Goal: Task Accomplishment & Management: Manage account settings

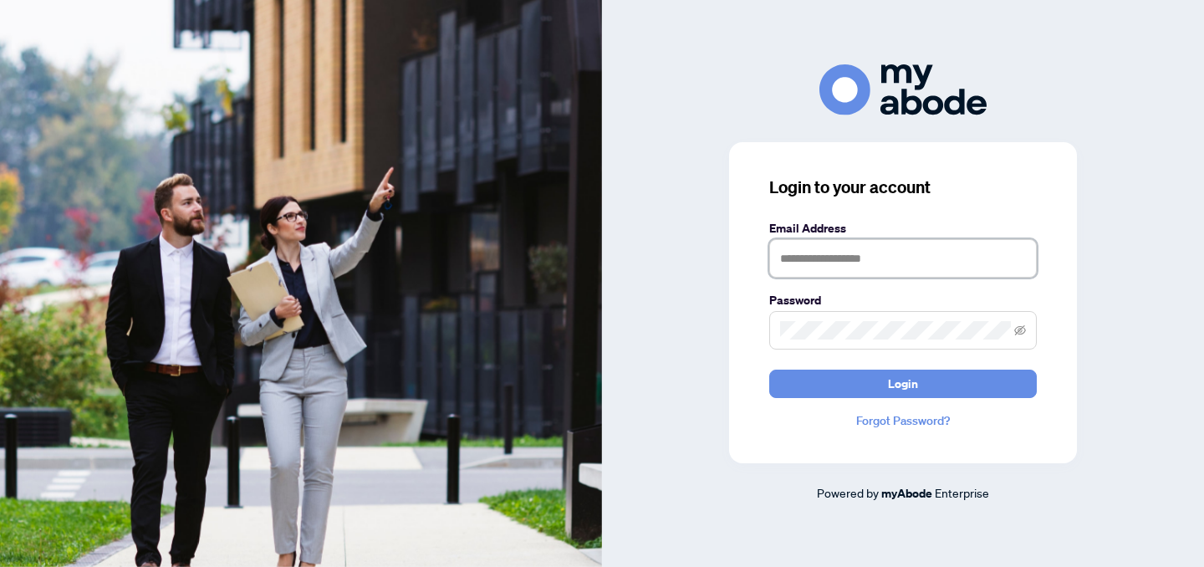
click at [976, 261] on input "text" at bounding box center [903, 258] width 268 height 38
type input "**********"
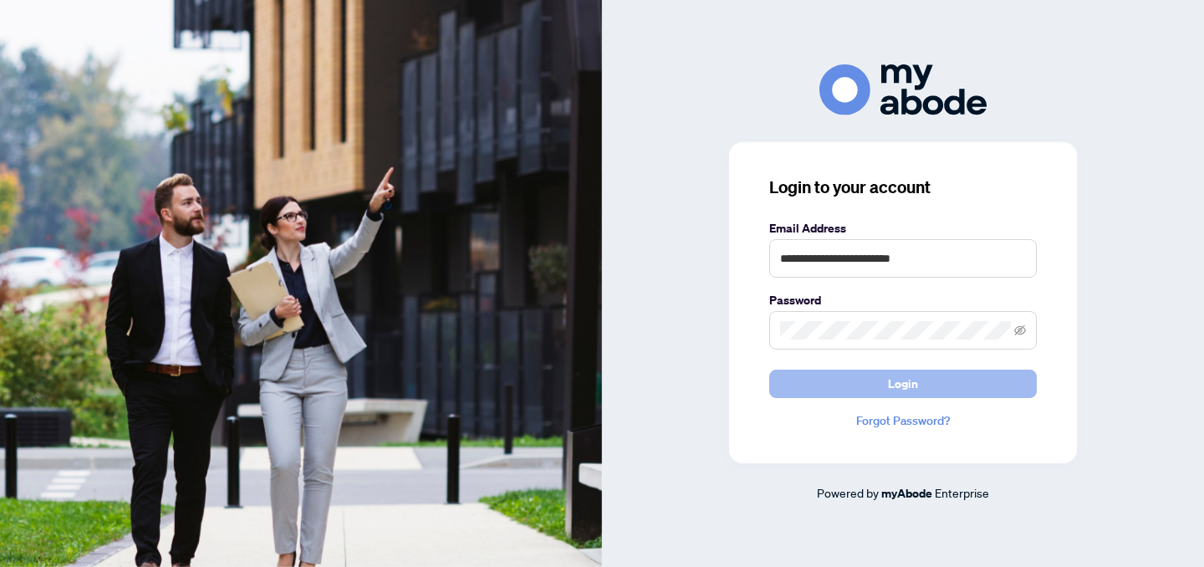
click at [909, 374] on span "Login" at bounding box center [903, 383] width 30 height 27
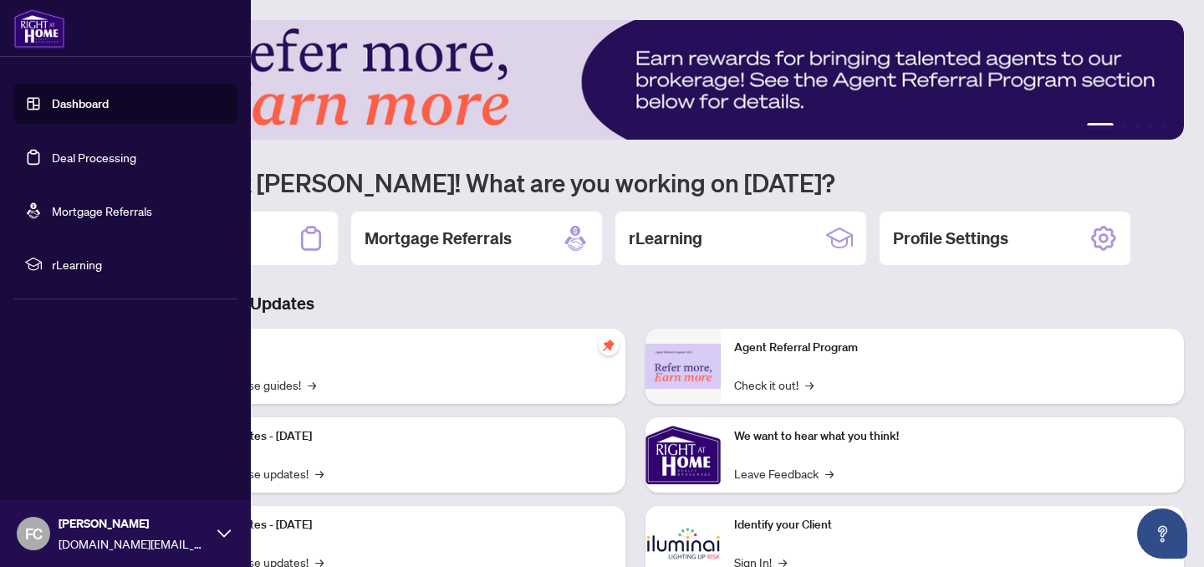
click at [78, 165] on link "Deal Processing" at bounding box center [94, 157] width 84 height 15
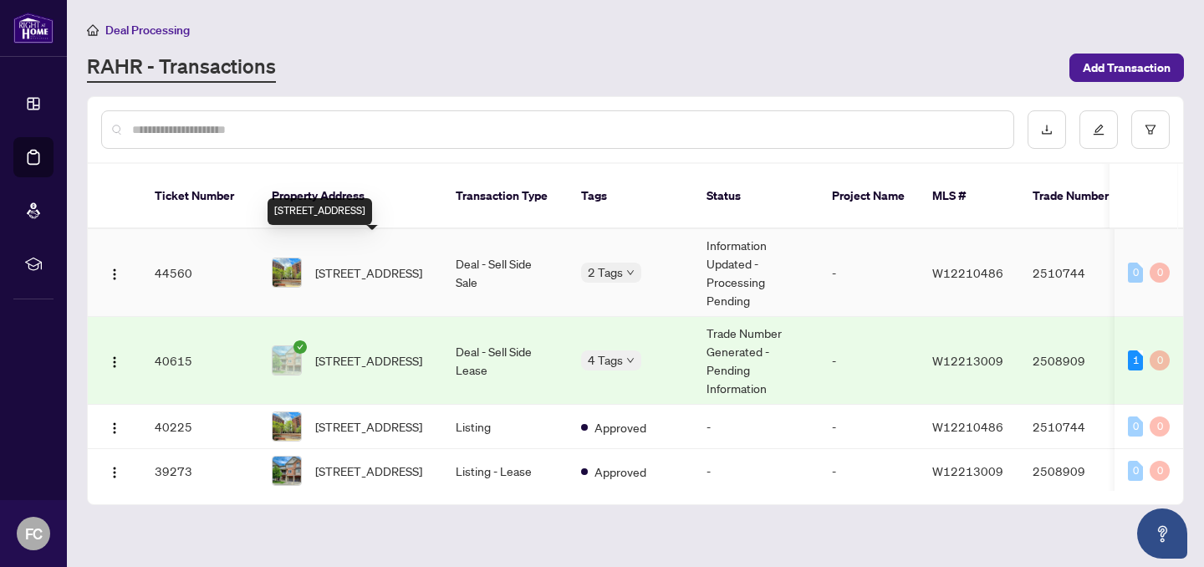
click at [381, 263] on span "[STREET_ADDRESS]" at bounding box center [368, 272] width 107 height 18
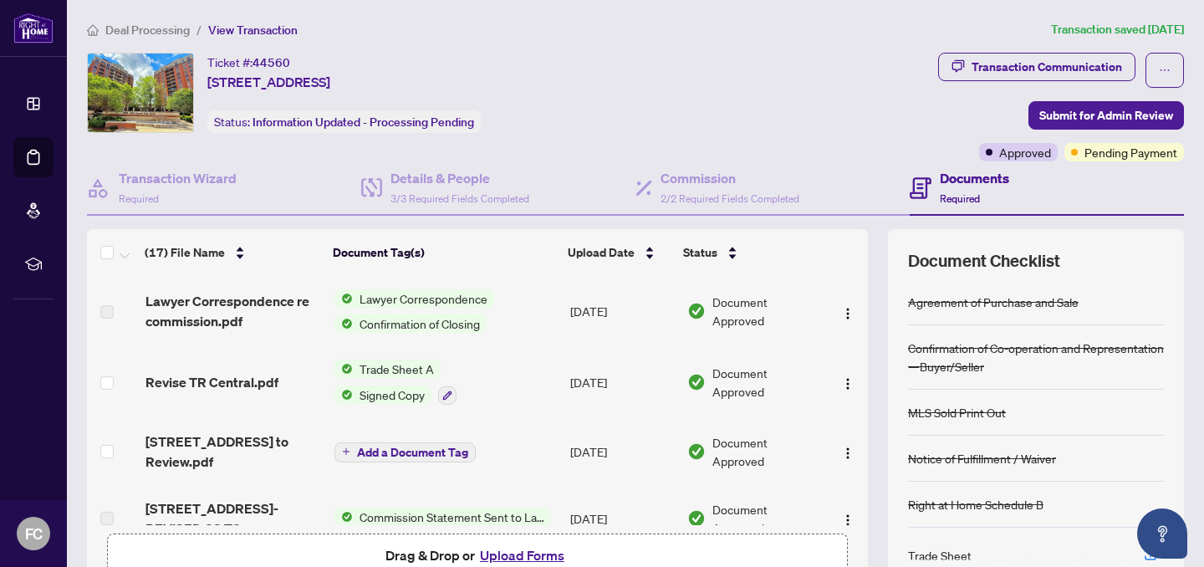
click at [231, 411] on td "Revise TR Central.pdf" at bounding box center [233, 382] width 189 height 72
click at [238, 386] on span "Revise TR Central.pdf" at bounding box center [211, 382] width 133 height 20
